Goal: Task Accomplishment & Management: Complete application form

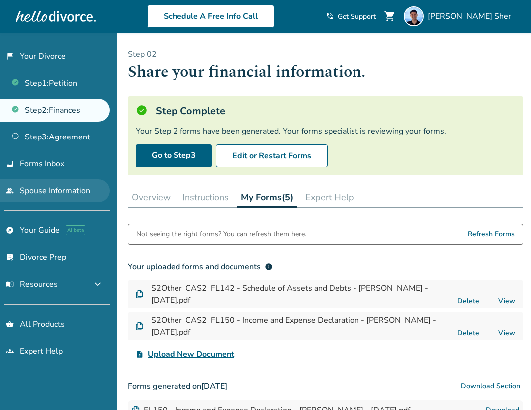
click at [55, 197] on link "people Spouse Information" at bounding box center [55, 190] width 110 height 23
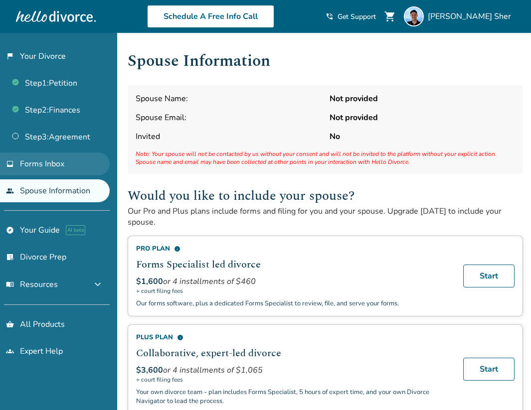
click at [79, 160] on link "inbox Forms Inbox" at bounding box center [55, 164] width 110 height 23
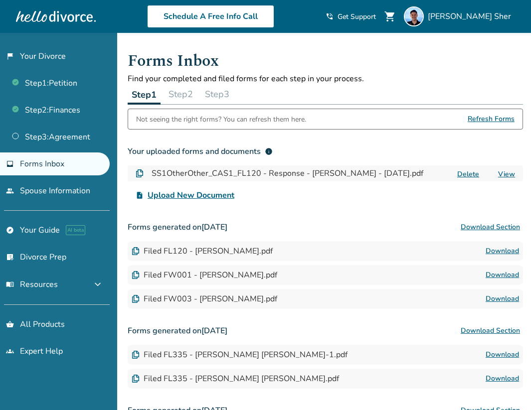
click at [195, 93] on button "Step 2" at bounding box center [181, 94] width 32 height 20
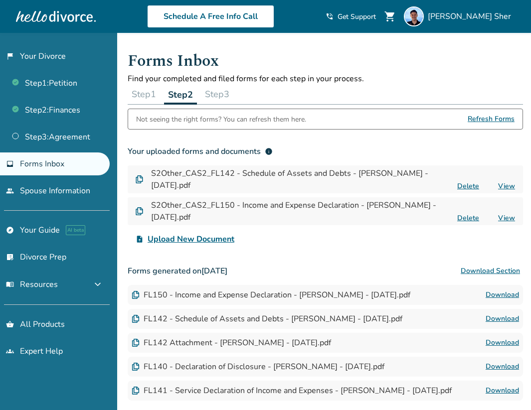
click at [224, 100] on button "Step 3" at bounding box center [217, 94] width 32 height 20
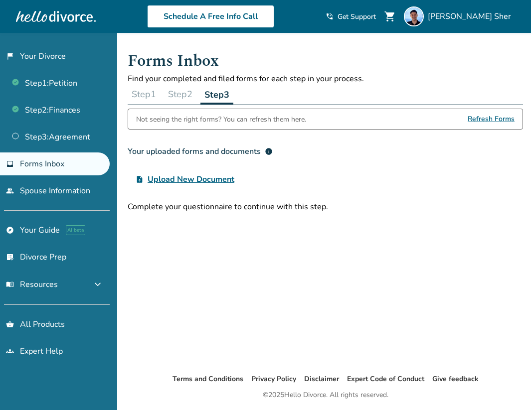
click at [179, 97] on button "Step 2" at bounding box center [180, 94] width 32 height 20
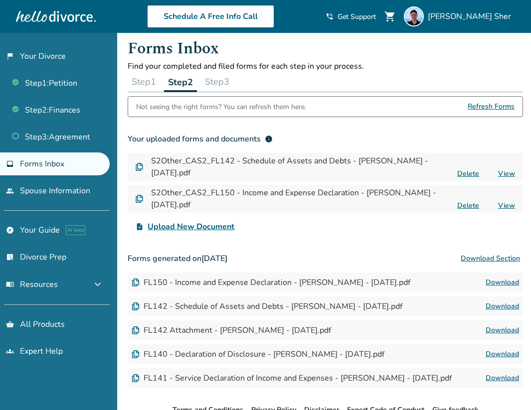
scroll to position [13, 0]
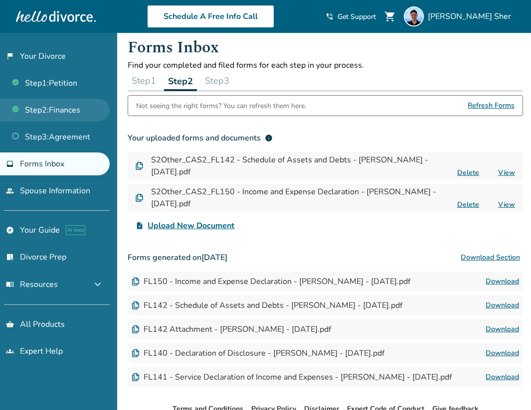
click at [73, 118] on link "Step 2 : Finances" at bounding box center [55, 110] width 110 height 23
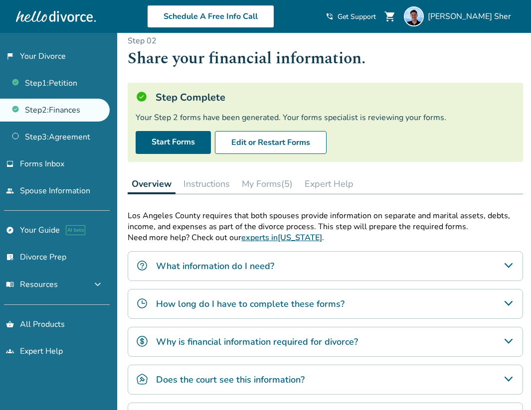
click at [248, 181] on button "My Forms (5)" at bounding box center [267, 184] width 59 height 20
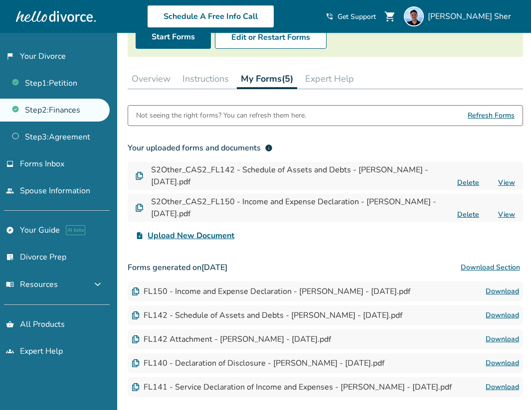
scroll to position [127, 0]
